Goal: Register for event/course

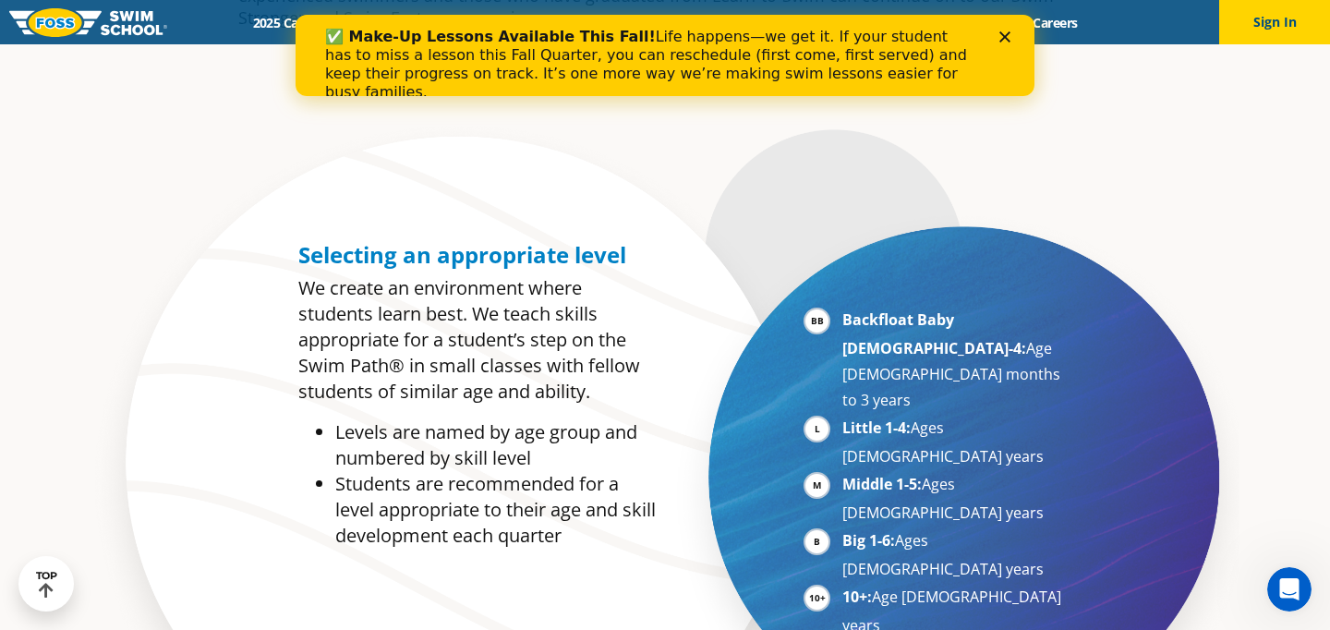
click at [1004, 35] on icon "Close" at bounding box center [1004, 36] width 11 height 11
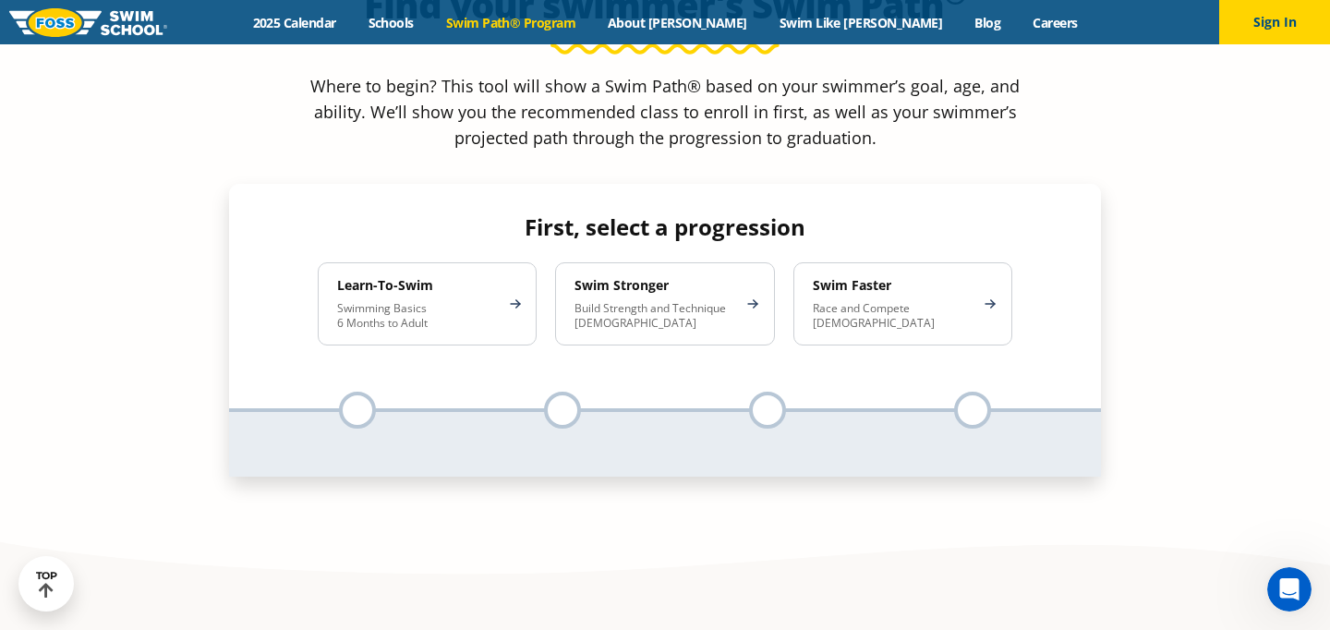
scroll to position [1808, 0]
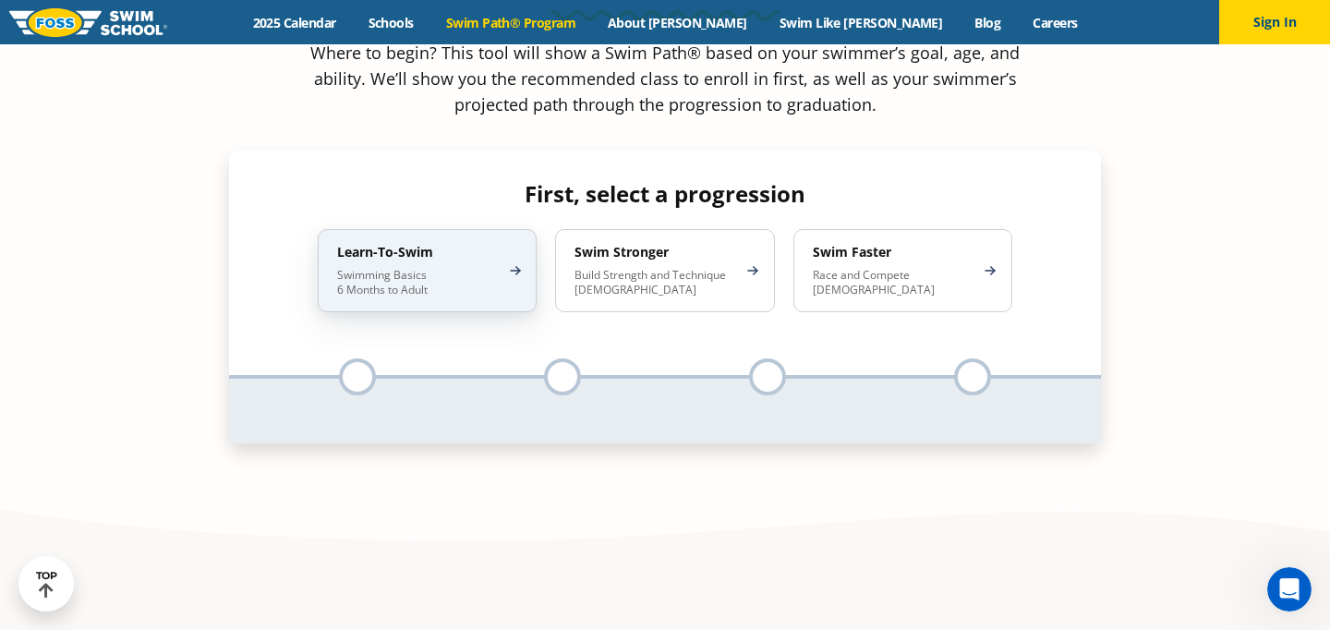
click at [533, 229] on div "Learn-To-Swim Swimming Basics 6 Months to Adult" at bounding box center [427, 270] width 219 height 83
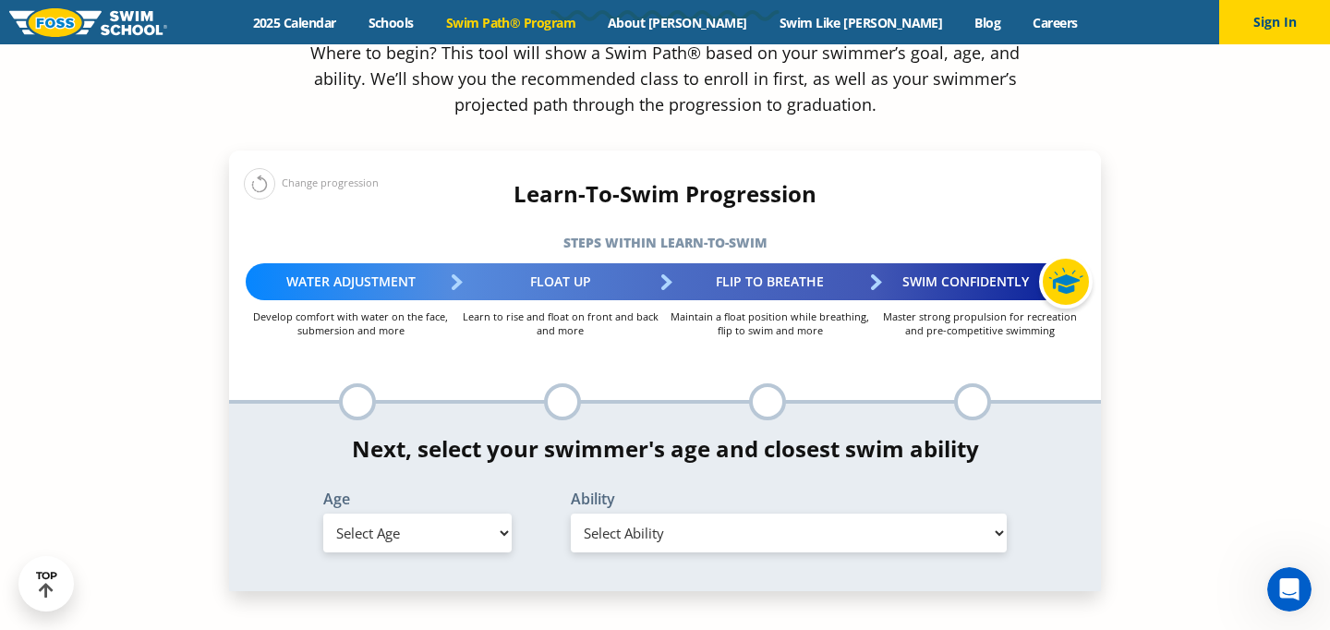
click at [484, 514] on select "Select Age [DEMOGRAPHIC_DATA] months - 1 year 1 year 2 years 3 years 4 years 5 …" at bounding box center [417, 533] width 188 height 39
click at [323, 514] on select "Select Age [DEMOGRAPHIC_DATA] months - 1 year 1 year 2 years 3 years 4 years 5 …" at bounding box center [417, 533] width 188 height 39
click at [472, 514] on select "Select Age [DEMOGRAPHIC_DATA] months - 1 year 1 year 2 years 3 years 4 years 5 …" at bounding box center [417, 533] width 188 height 39
select select "1-year"
click at [323, 514] on select "Select Age [DEMOGRAPHIC_DATA] months - 1 year 1 year 2 years 3 years 4 years 5 …" at bounding box center [417, 533] width 188 height 39
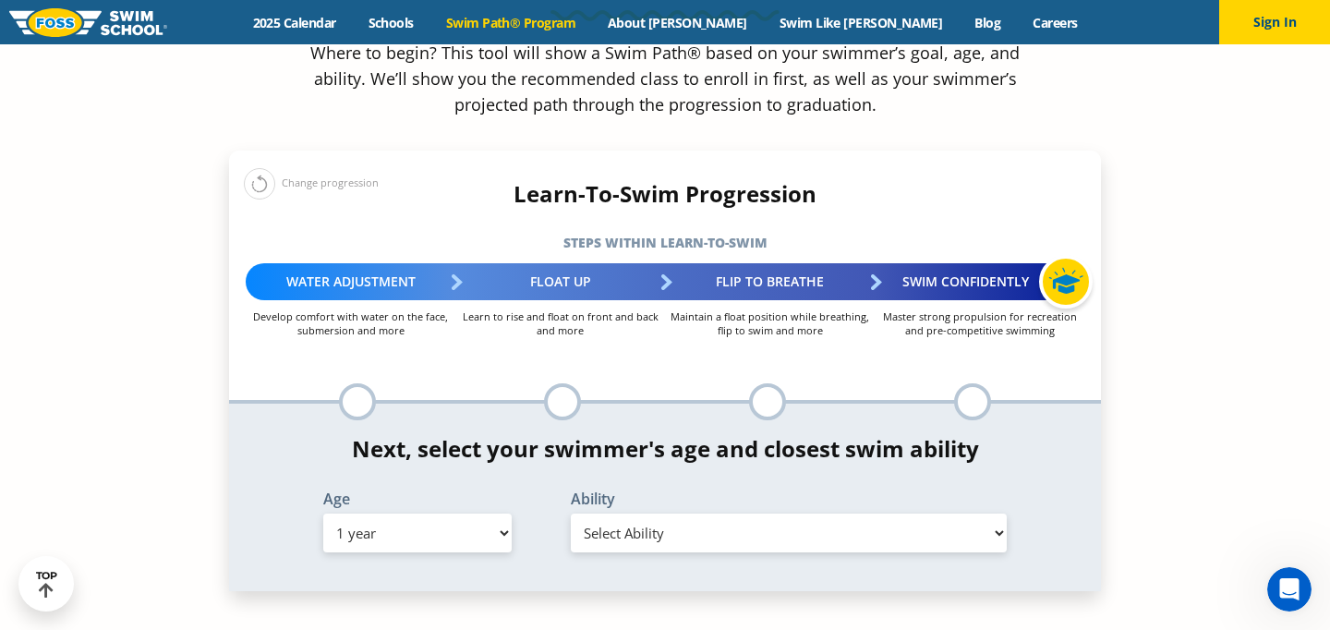
click at [622, 514] on select "Select Ability First in-water experience Comfortable with water poured over the…" at bounding box center [789, 533] width 436 height 39
select select "1-year-first-in-water-experience"
click at [571, 514] on select "Select Ability First in-water experience Comfortable with water poured over the…" at bounding box center [789, 533] width 436 height 39
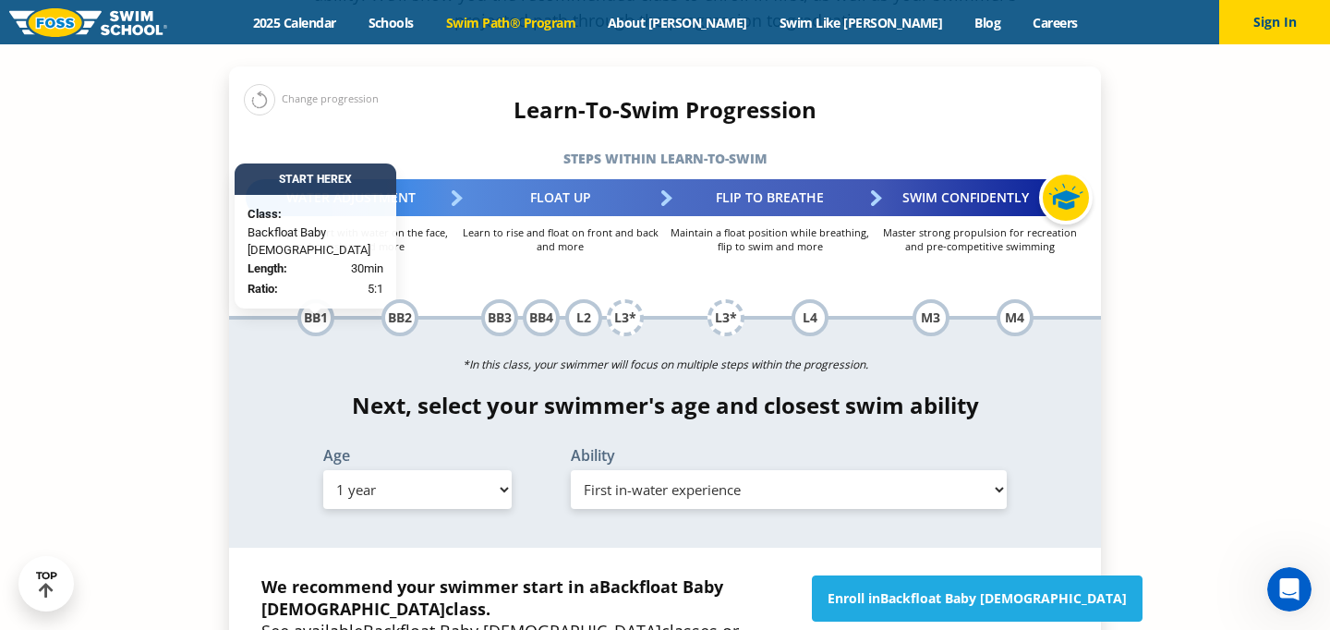
scroll to position [1898, 0]
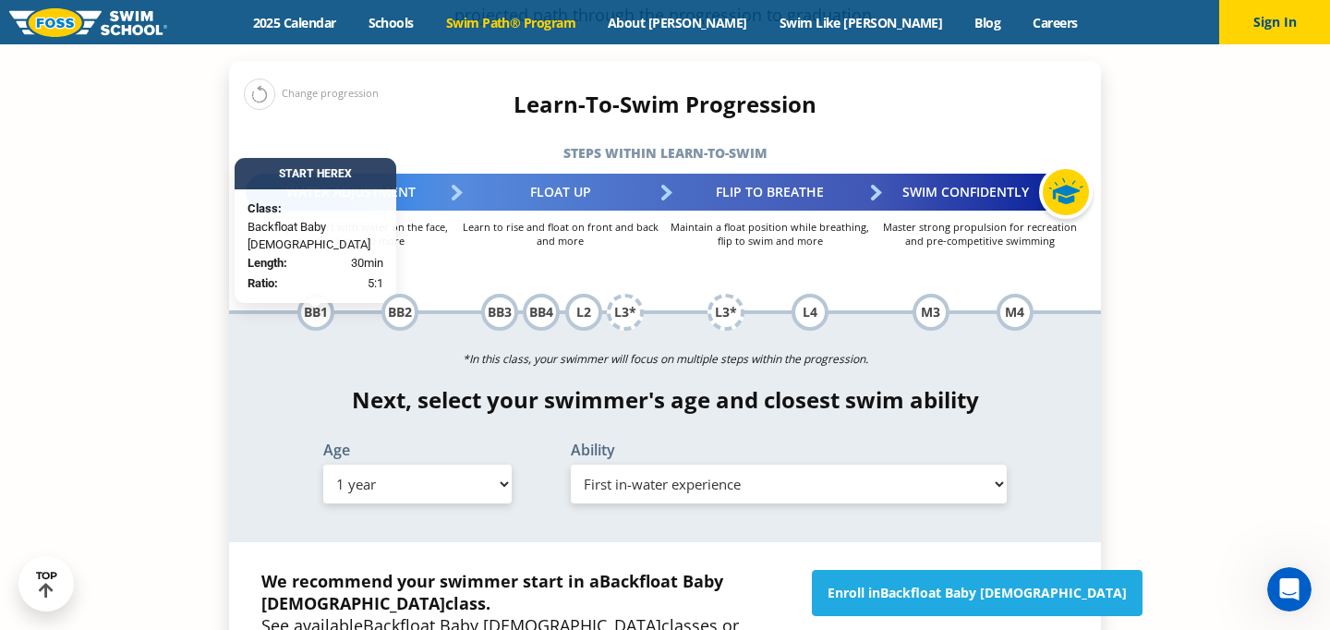
click at [717, 570] on p "We recommend your swimmer start in a Backfloat Baby [DEMOGRAPHIC_DATA] class. S…" at bounding box center [527, 625] width 532 height 111
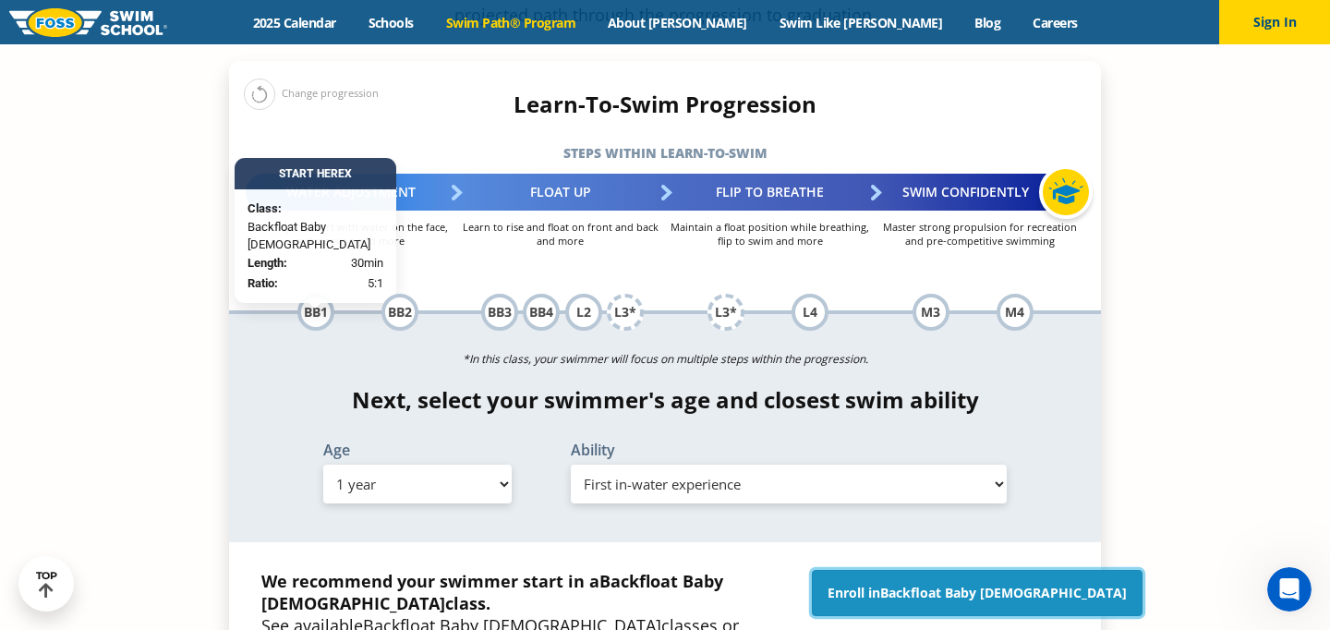
click at [913, 570] on link "Enroll in Backfloat Baby [DEMOGRAPHIC_DATA]" at bounding box center [977, 593] width 331 height 46
